Goal: Information Seeking & Learning: Learn about a topic

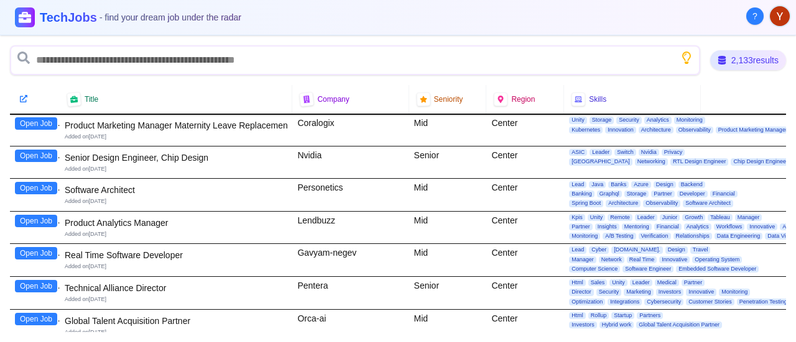
scroll to position [7645, 0]
click at [29, 280] on button "Open Job" at bounding box center [36, 286] width 42 height 12
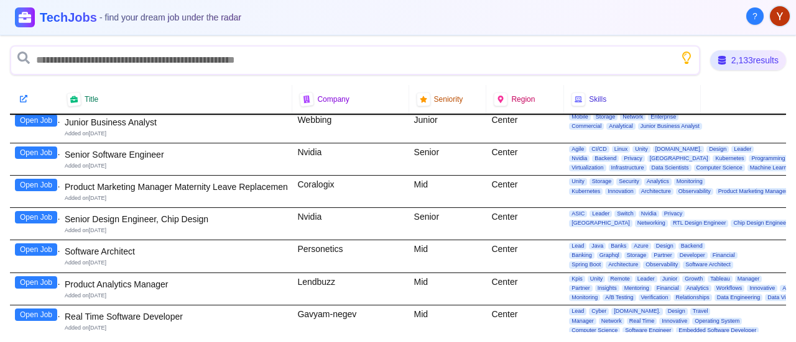
scroll to position [7582, 0]
click at [29, 277] on button "Open Job" at bounding box center [36, 283] width 42 height 12
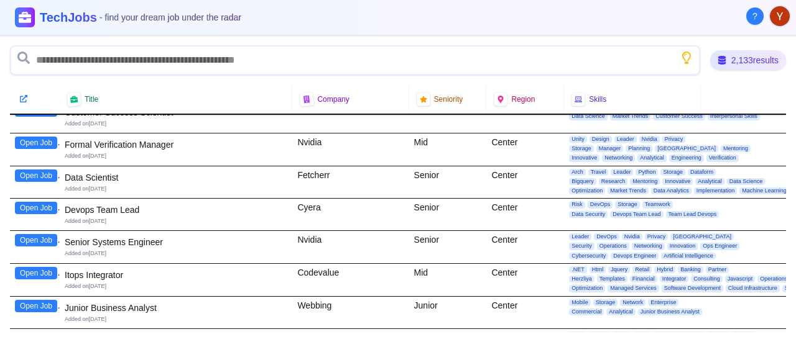
scroll to position [7397, 0]
click at [41, 234] on button "Open Job" at bounding box center [36, 240] width 42 height 12
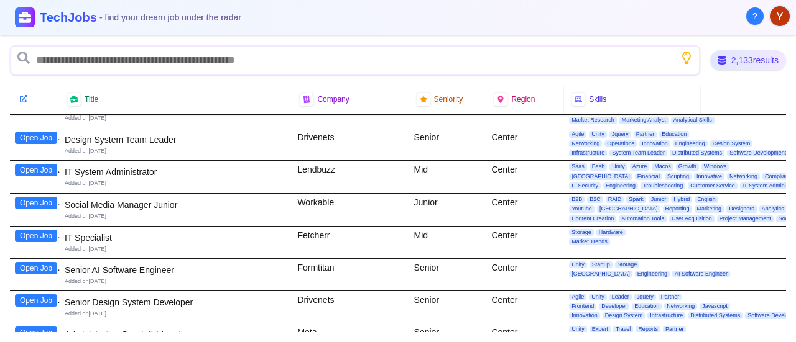
scroll to position [6654, 0]
click at [44, 328] on button "Open Job" at bounding box center [36, 334] width 42 height 12
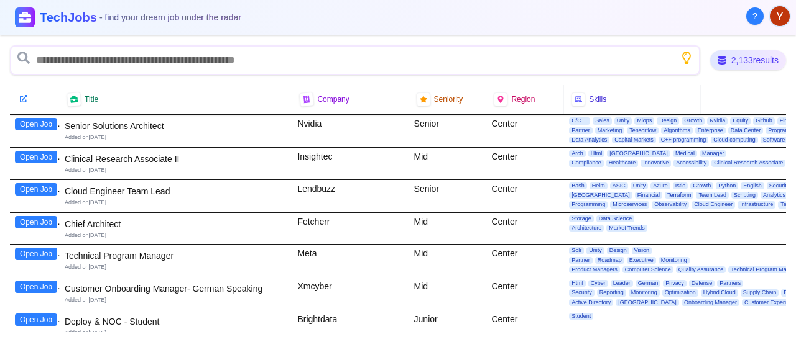
scroll to position [6407, 0]
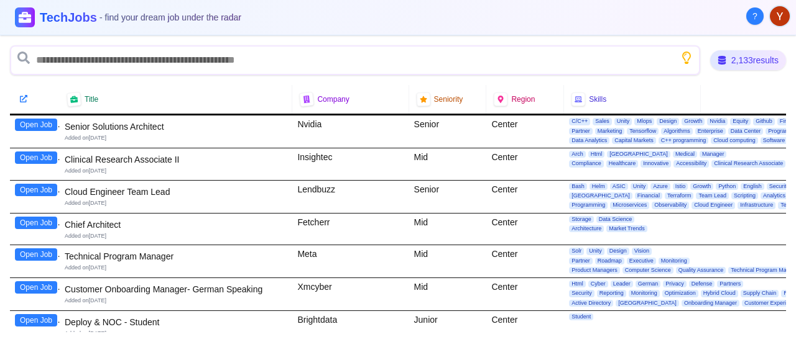
click at [35, 249] on button "Open Job" at bounding box center [36, 255] width 42 height 12
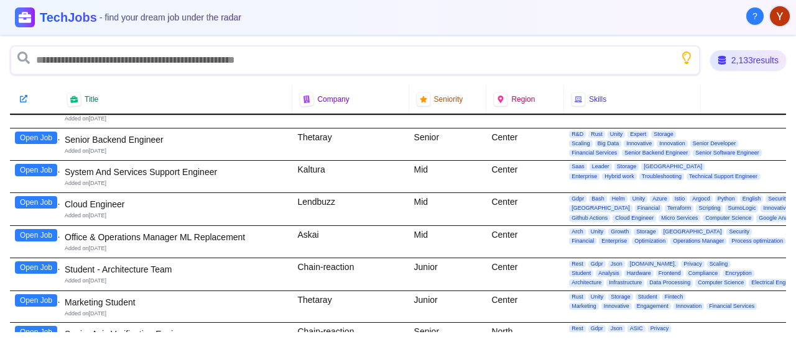
scroll to position [6036, 0]
click at [39, 229] on button "Open Job" at bounding box center [36, 235] width 42 height 12
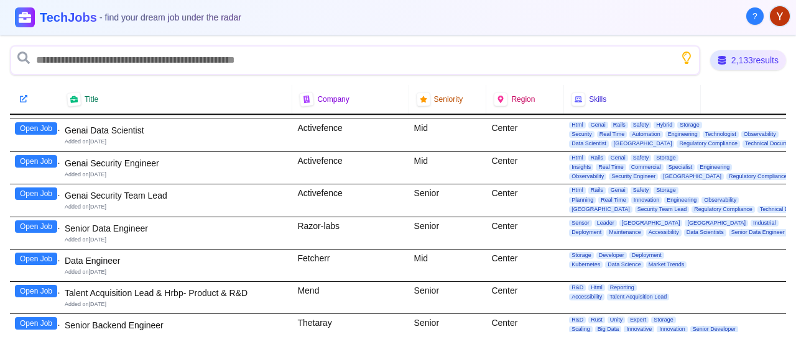
scroll to position [5850, 0]
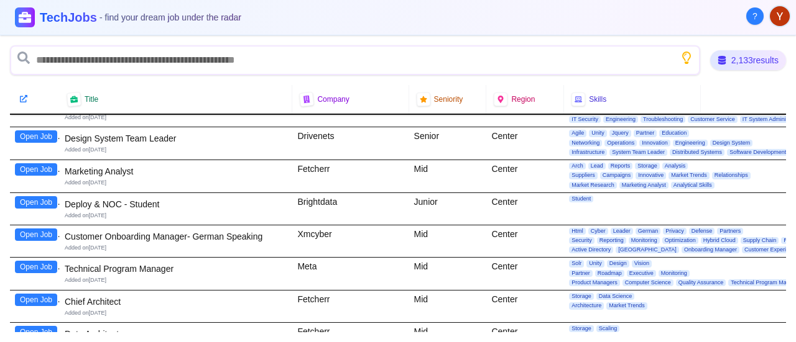
click at [32, 261] on button "Open Job" at bounding box center [36, 267] width 42 height 12
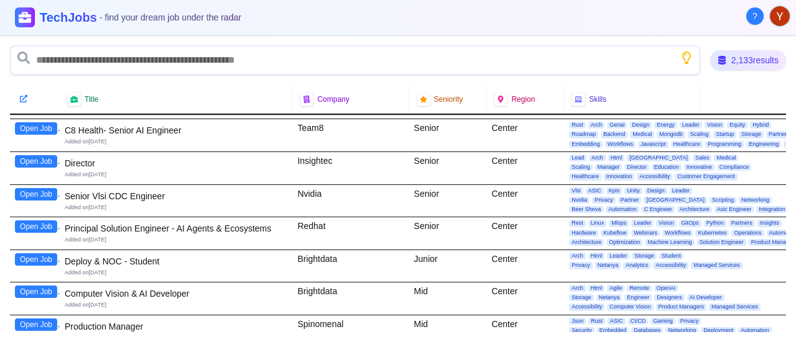
scroll to position [4549, 0]
click at [35, 319] on button "Open Job" at bounding box center [36, 325] width 42 height 12
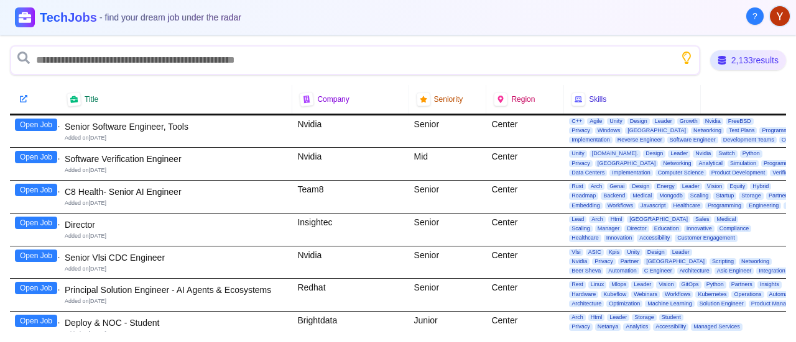
scroll to position [4487, 0]
click at [45, 218] on button "Open Job" at bounding box center [36, 224] width 42 height 12
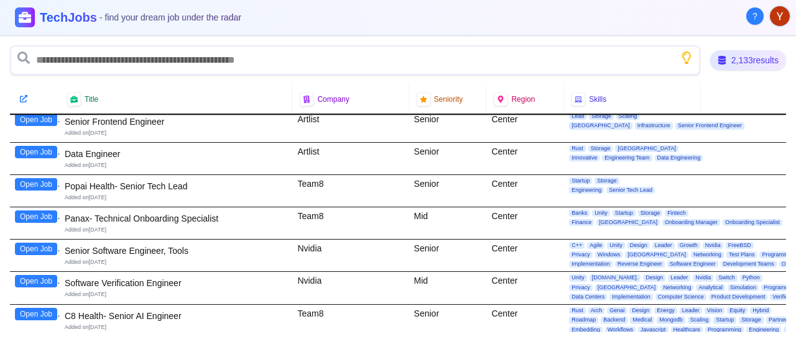
scroll to position [4363, 0]
click at [37, 211] on button "Open Job" at bounding box center [36, 217] width 42 height 12
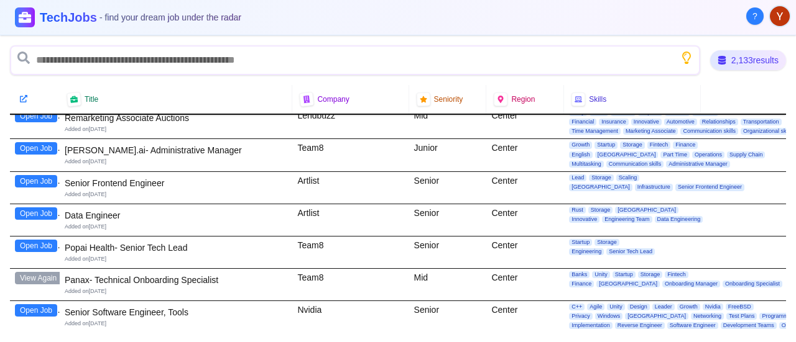
scroll to position [4302, 0]
click at [40, 240] on button "Open Job" at bounding box center [36, 246] width 42 height 12
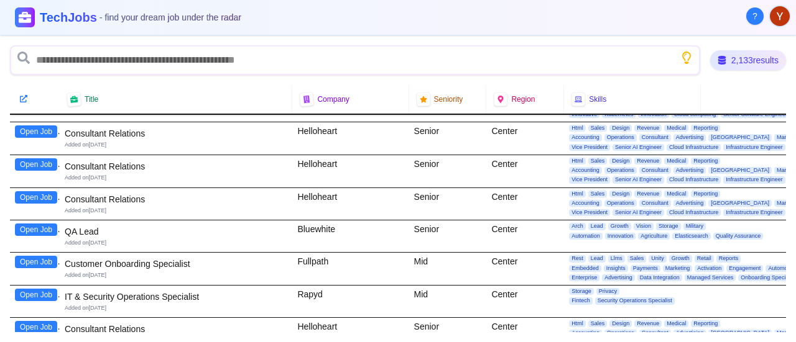
scroll to position [3308, 0]
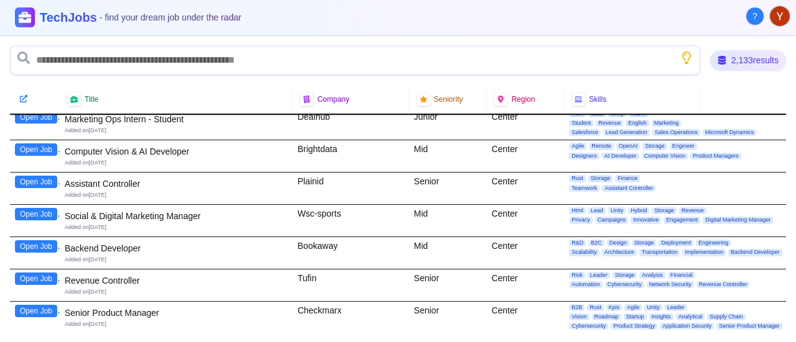
click at [34, 305] on button "Open Job" at bounding box center [36, 311] width 42 height 12
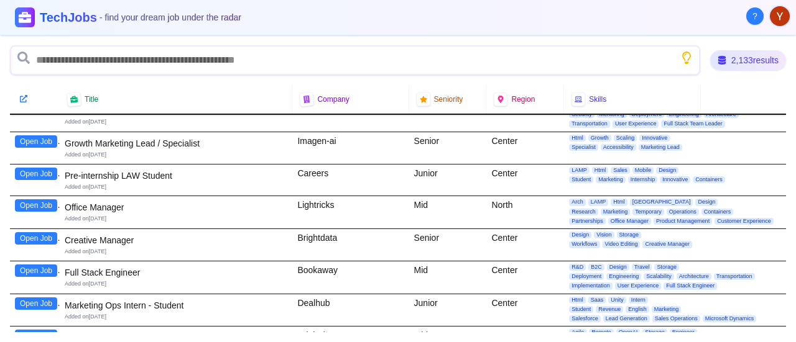
scroll to position [2876, 0]
click at [36, 200] on button "Open Job" at bounding box center [36, 206] width 42 height 12
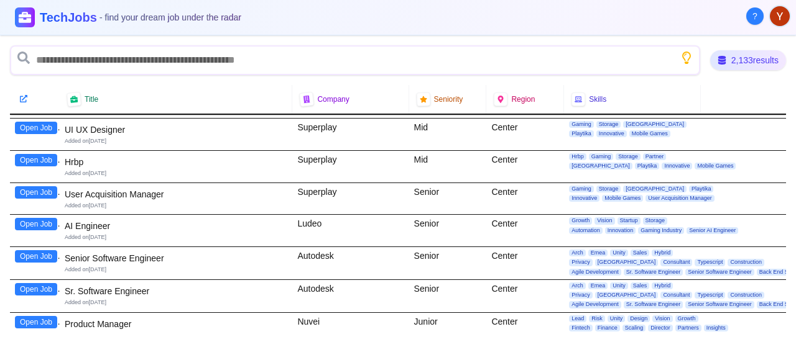
scroll to position [28, 0]
click at [25, 194] on button "Open Job" at bounding box center [36, 193] width 42 height 12
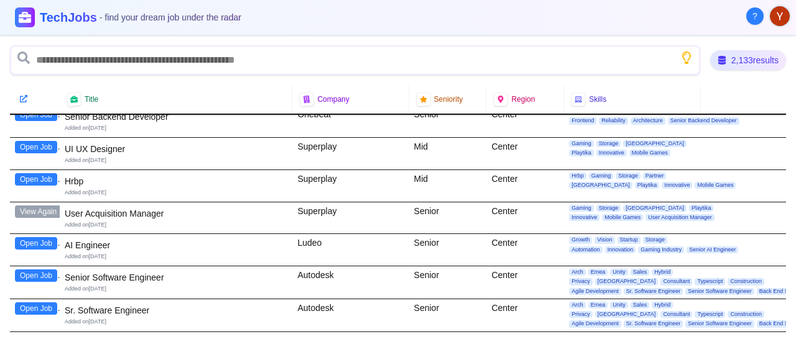
scroll to position [0, 0]
